Goal: Navigation & Orientation: Find specific page/section

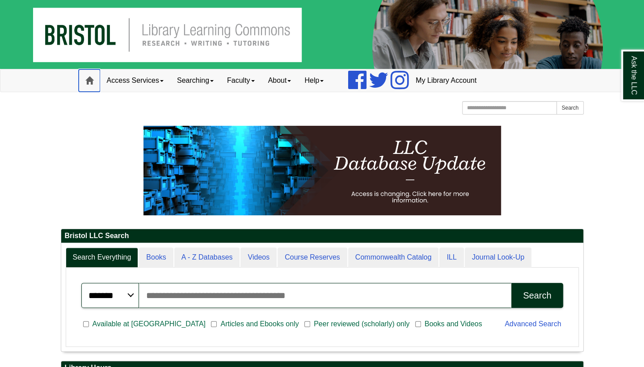
click at [91, 80] on span at bounding box center [89, 80] width 8 height 8
